Goal: Task Accomplishment & Management: Manage account settings

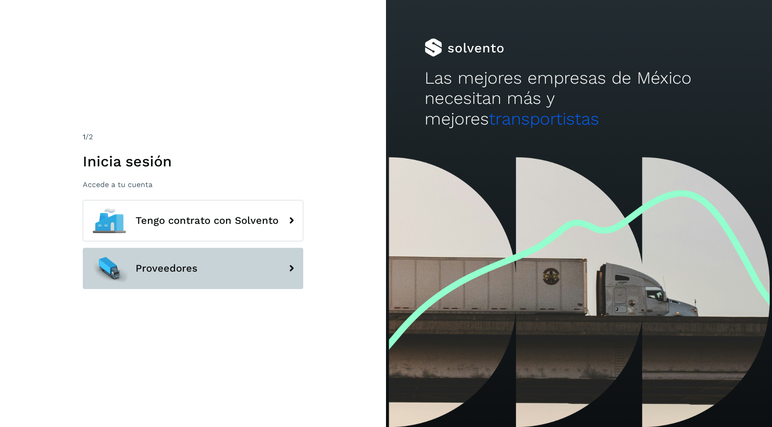
click at [231, 279] on button "Proveedores" at bounding box center [193, 268] width 221 height 41
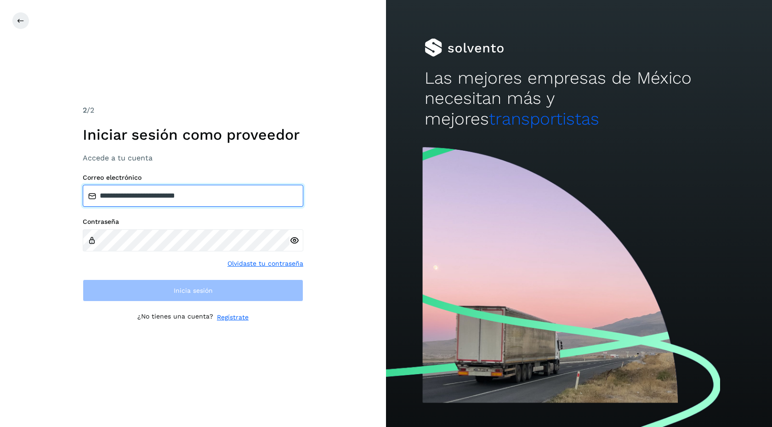
type input "**********"
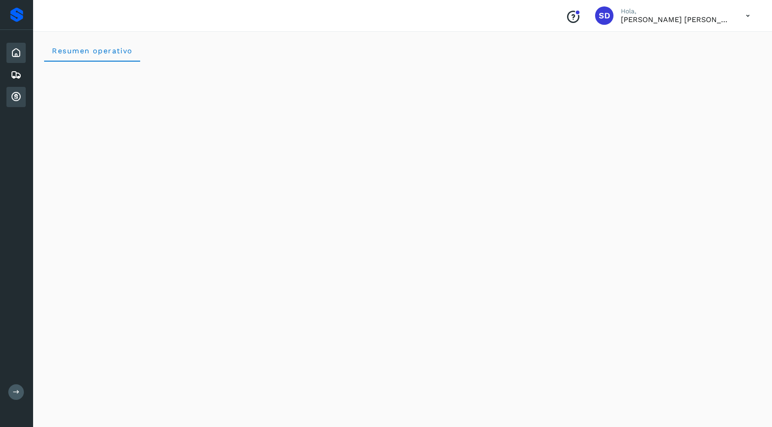
click at [19, 97] on icon at bounding box center [16, 97] width 11 height 11
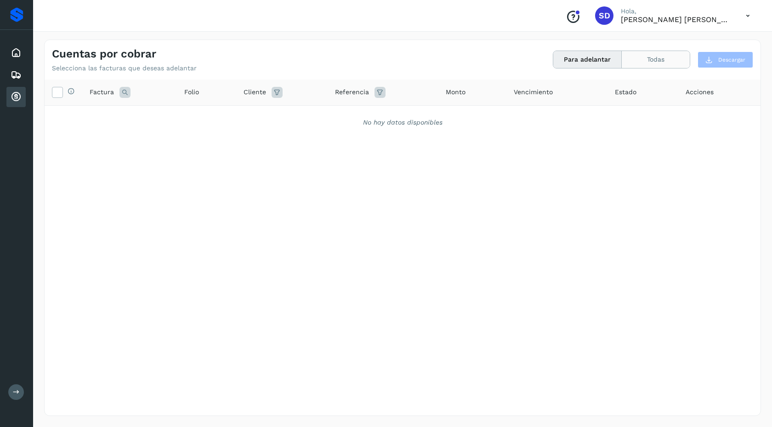
click at [677, 63] on button "Todas" at bounding box center [656, 59] width 68 height 17
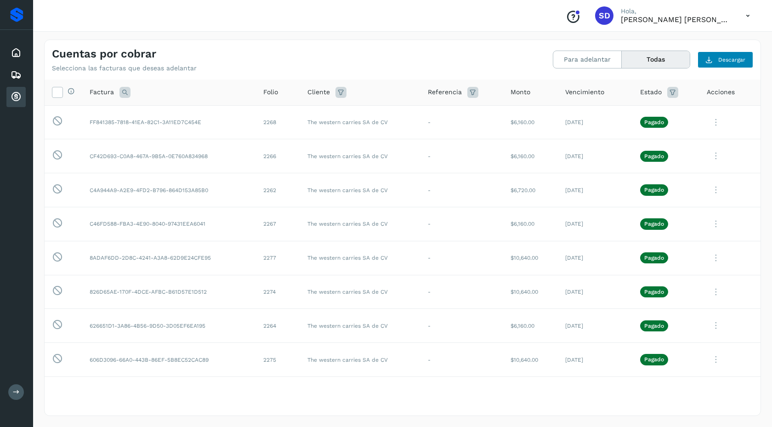
click at [721, 63] on span "Descargar" at bounding box center [732, 60] width 27 height 8
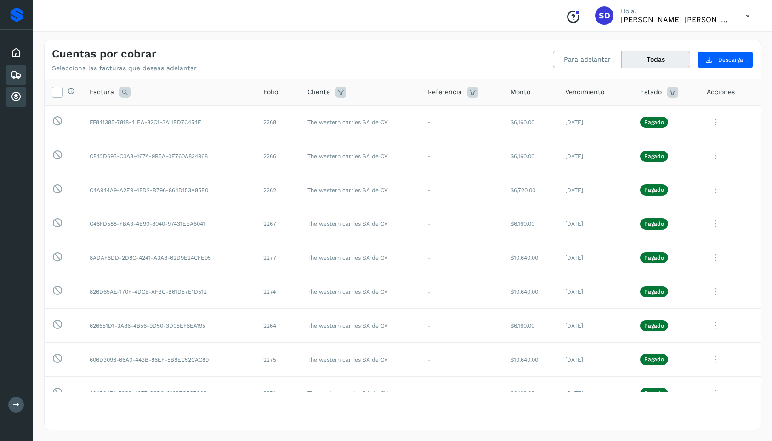
click at [22, 80] on div "Embarques" at bounding box center [15, 75] width 19 height 20
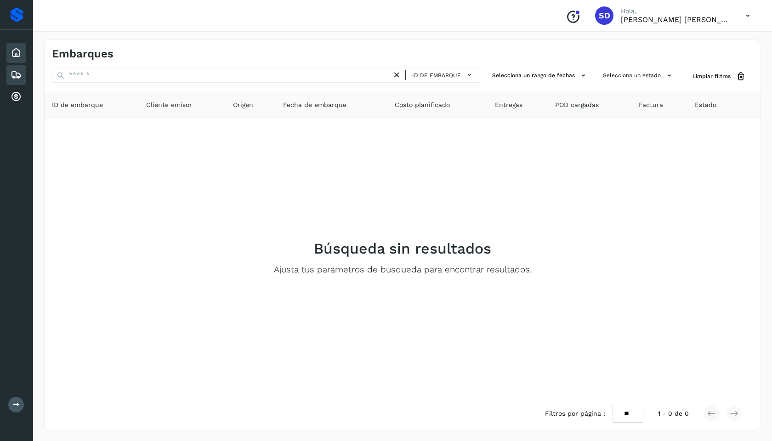
click at [23, 57] on div "Inicio" at bounding box center [15, 53] width 19 height 20
